Goal: Entertainment & Leisure: Consume media (video, audio)

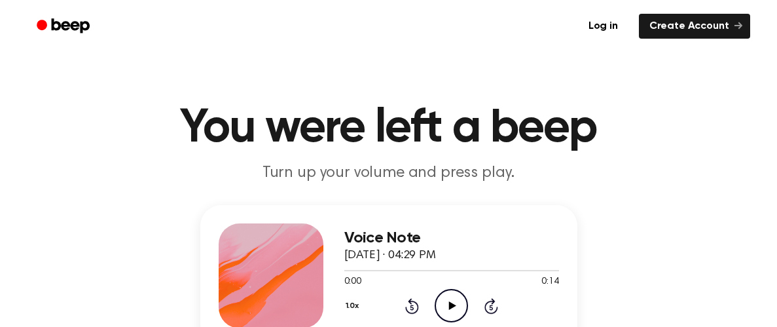
click at [450, 305] on icon at bounding box center [452, 305] width 7 height 9
click at [456, 302] on icon "Play Audio" at bounding box center [451, 305] width 33 height 33
click at [456, 302] on icon "Pause Audio" at bounding box center [451, 305] width 33 height 33
click at [456, 302] on icon "Play Audio" at bounding box center [451, 305] width 33 height 33
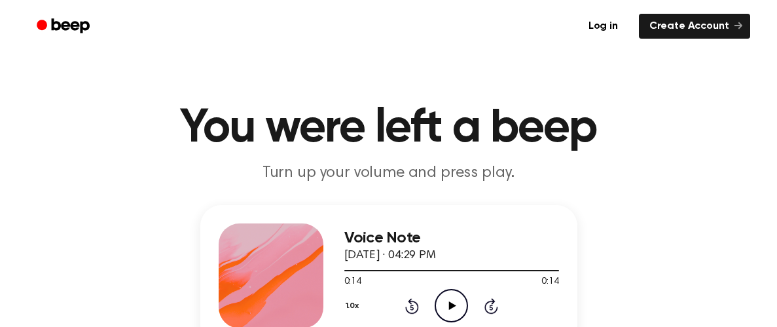
click at [456, 302] on icon "Play Audio" at bounding box center [451, 305] width 33 height 33
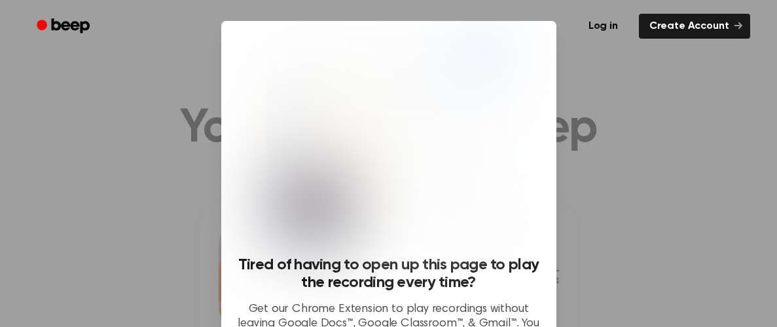
click at [689, 253] on div at bounding box center [388, 163] width 777 height 327
click at [141, 114] on div at bounding box center [388, 163] width 777 height 327
click at [206, 50] on div "Log in Create Account" at bounding box center [388, 26] width 723 height 52
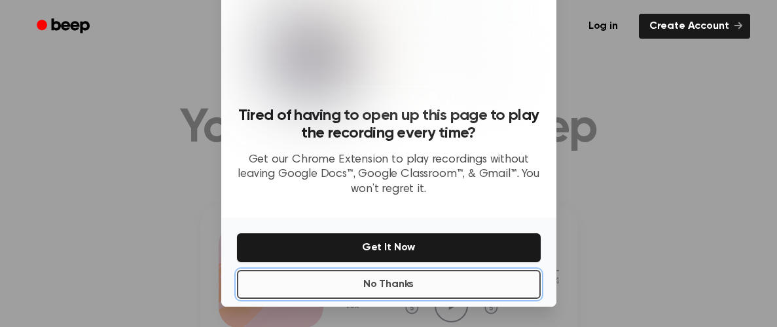
click at [489, 285] on button "No Thanks" at bounding box center [389, 284] width 304 height 29
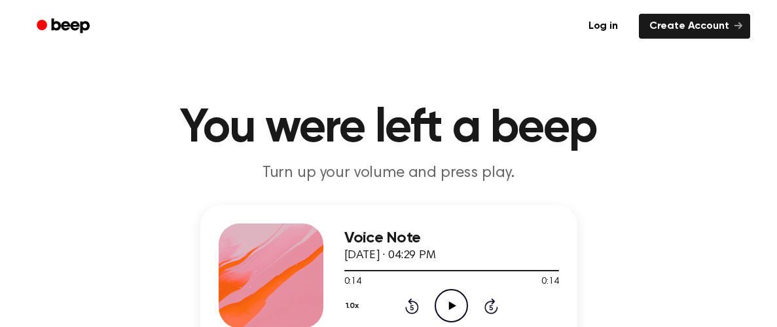
click at [450, 306] on icon at bounding box center [452, 305] width 7 height 9
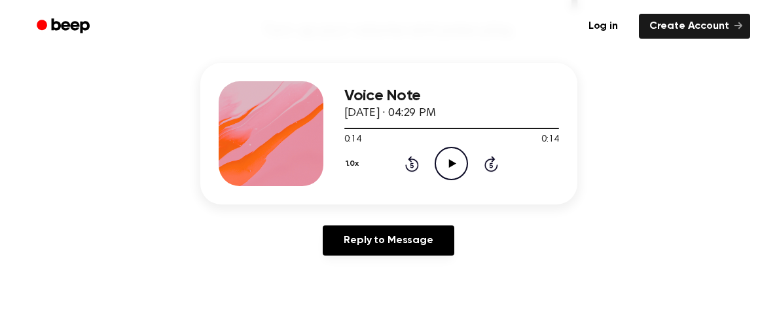
scroll to position [0, 0]
